Goal: Download file/media

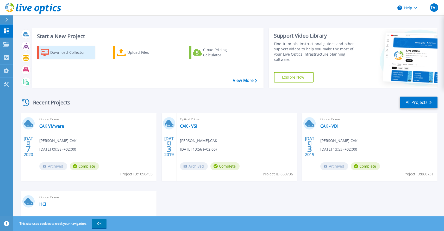
click at [62, 52] on div "Download Collector" at bounding box center [71, 52] width 42 height 10
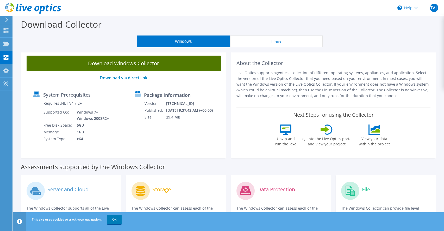
click at [79, 63] on link "Download Windows Collector" at bounding box center [124, 64] width 194 height 16
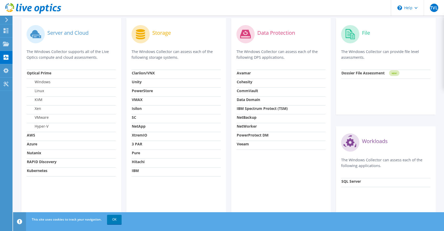
click at [7, 20] on use at bounding box center [6, 19] width 3 height 5
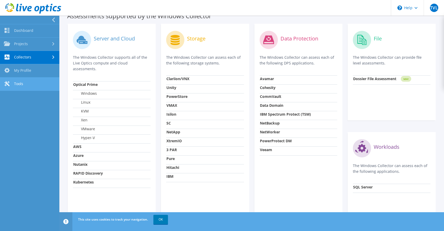
click at [29, 84] on link "Tools" at bounding box center [29, 83] width 59 height 13
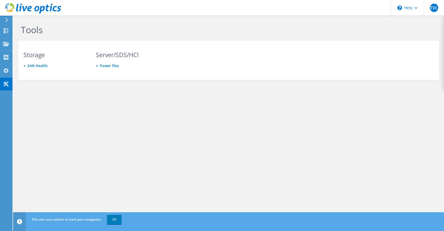
click at [7, 22] on icon at bounding box center [7, 19] width 4 height 5
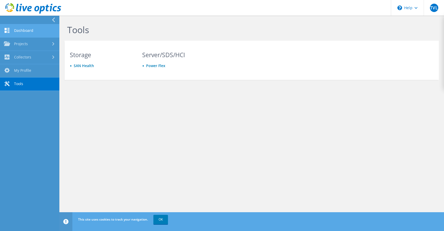
click at [31, 31] on link "Dashboard" at bounding box center [29, 30] width 59 height 13
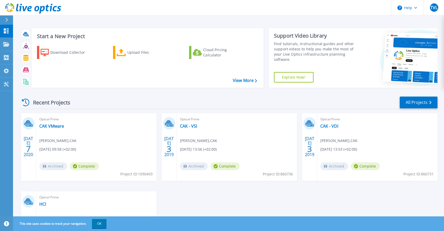
scroll to position [58, 0]
